Goal: Information Seeking & Learning: Learn about a topic

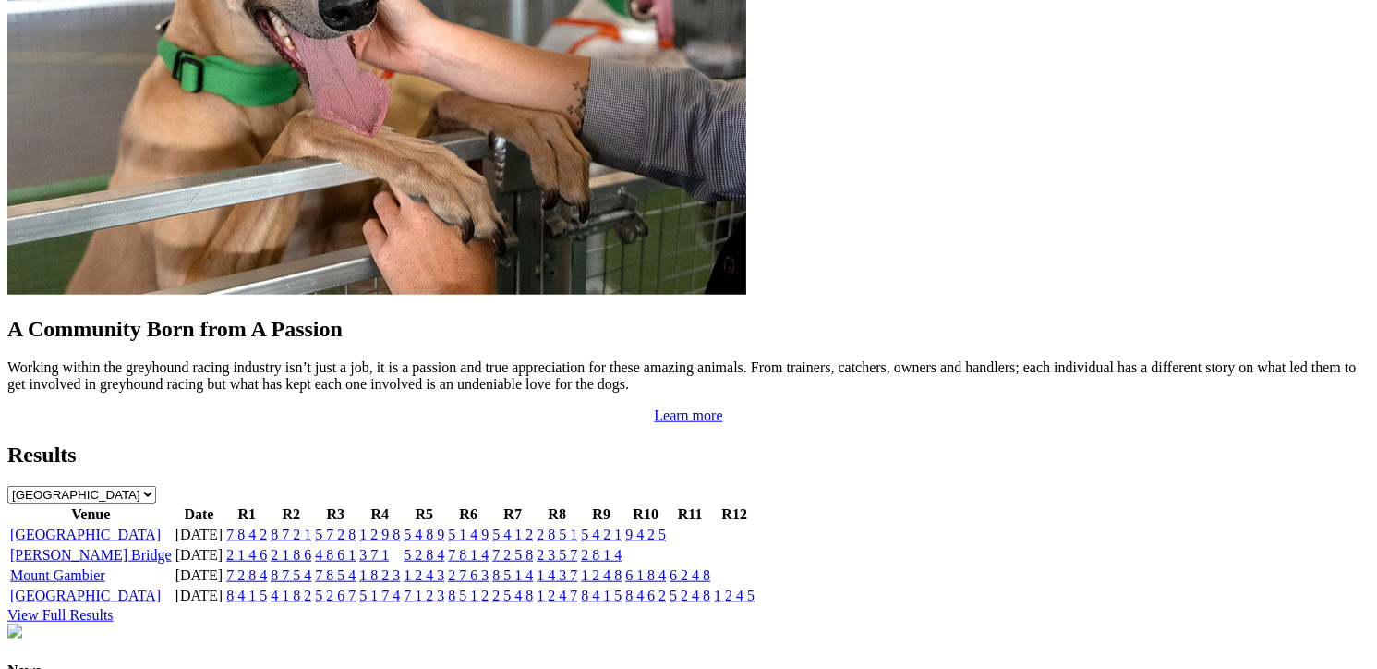
scroll to position [1478, 0]
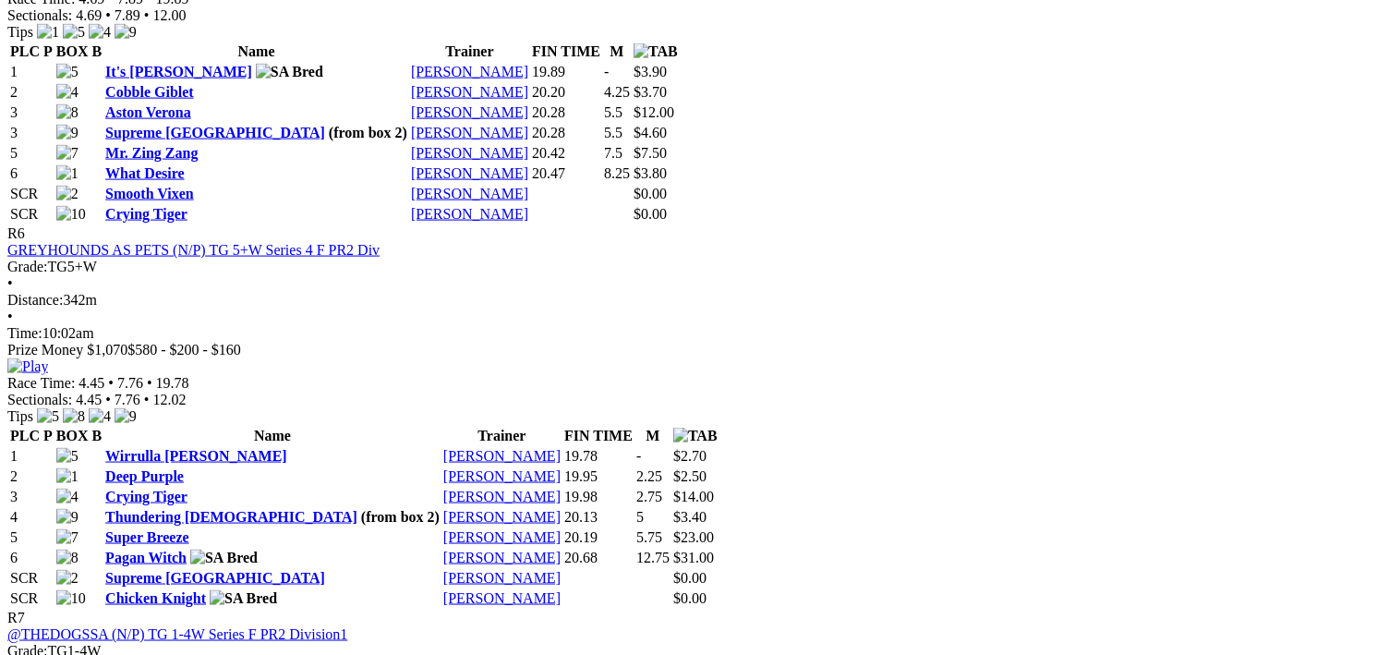
scroll to position [2494, 0]
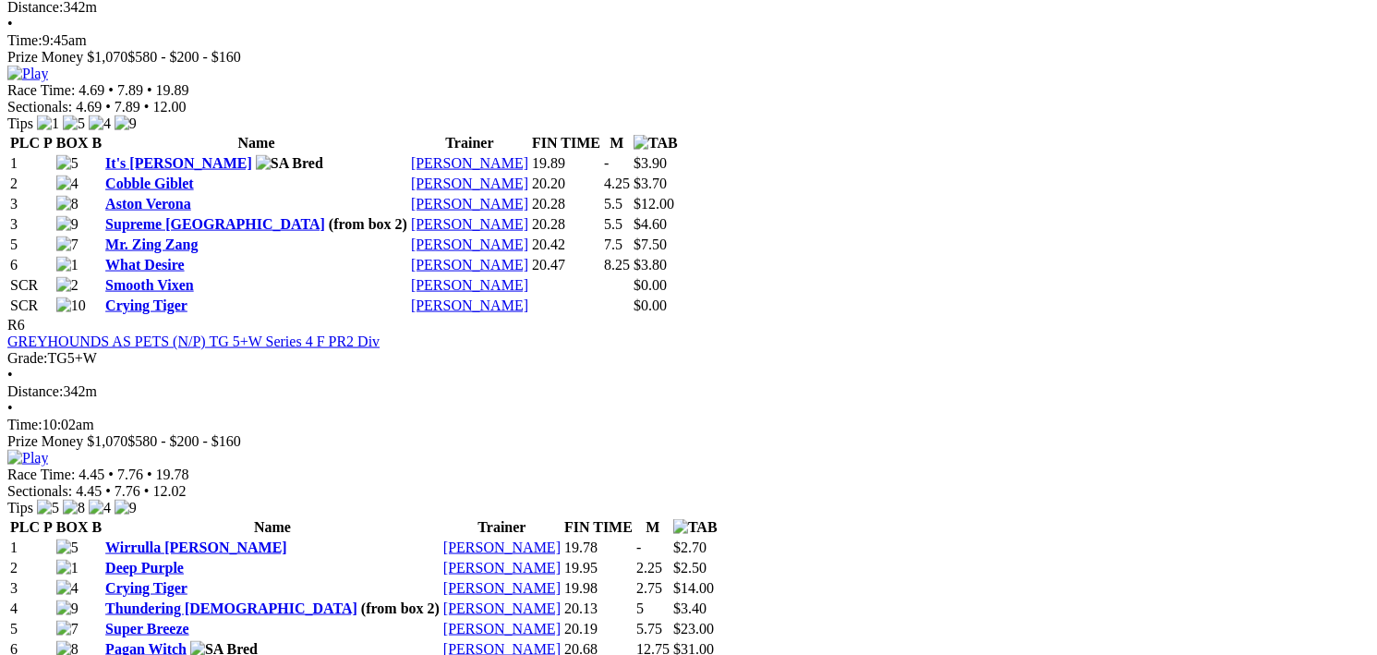
scroll to position [2402, 0]
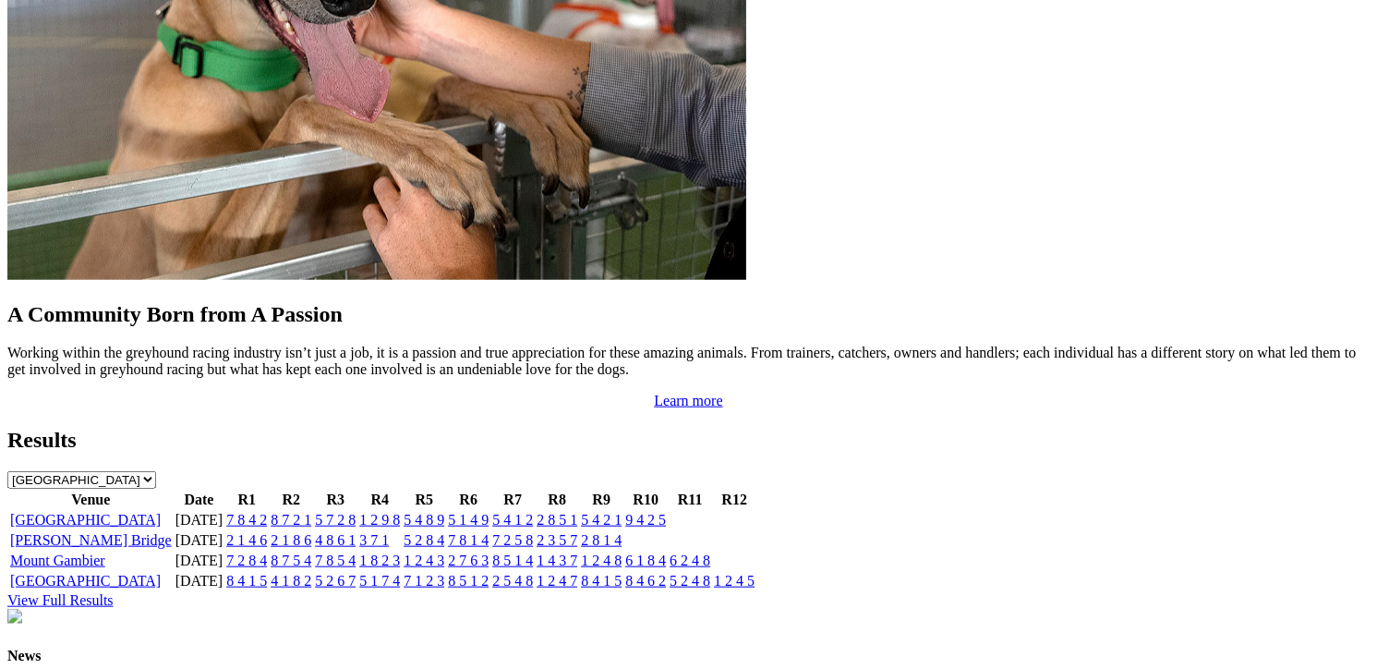
scroll to position [1848, 0]
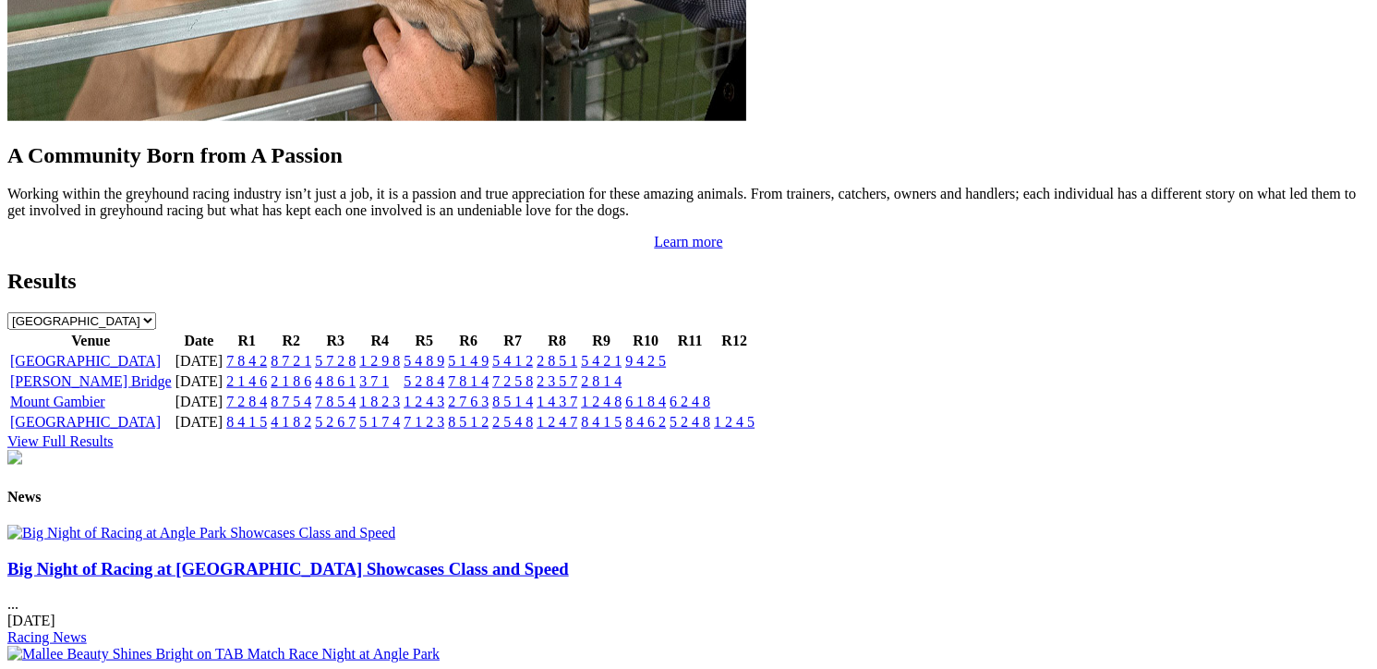
click at [114, 433] on link "View Full Results" at bounding box center [60, 441] width 106 height 16
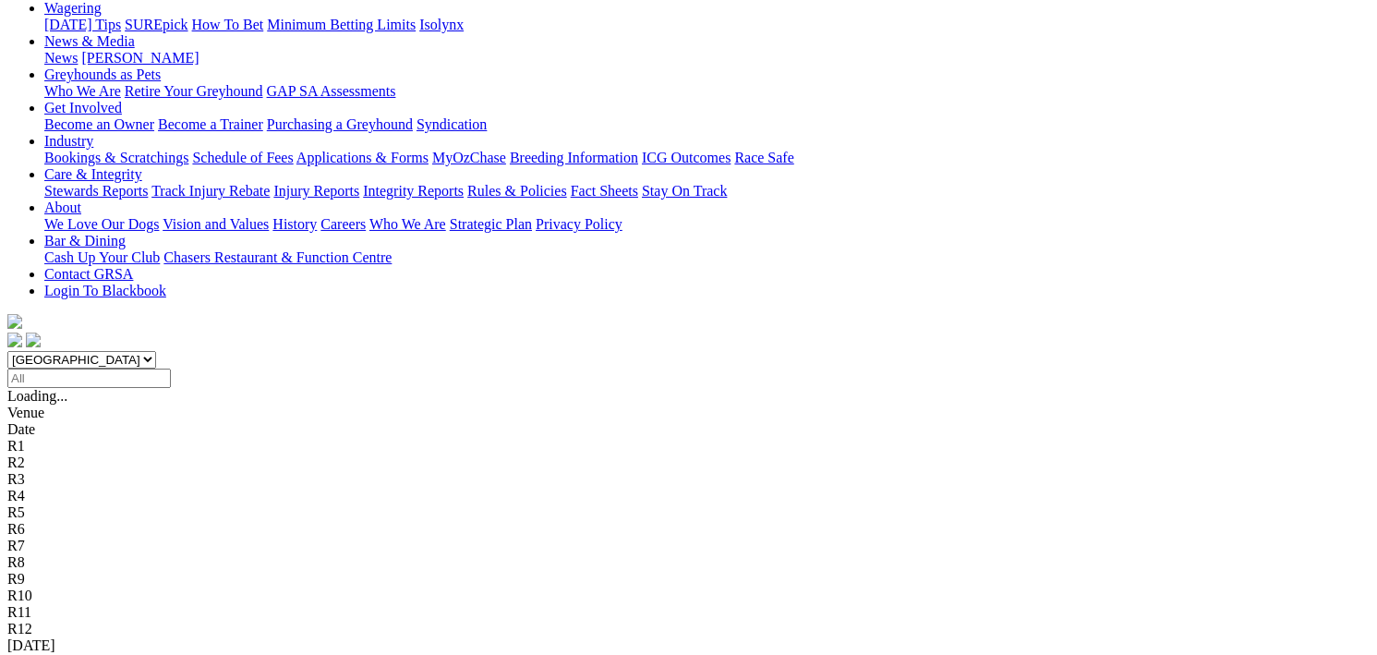
scroll to position [277, 0]
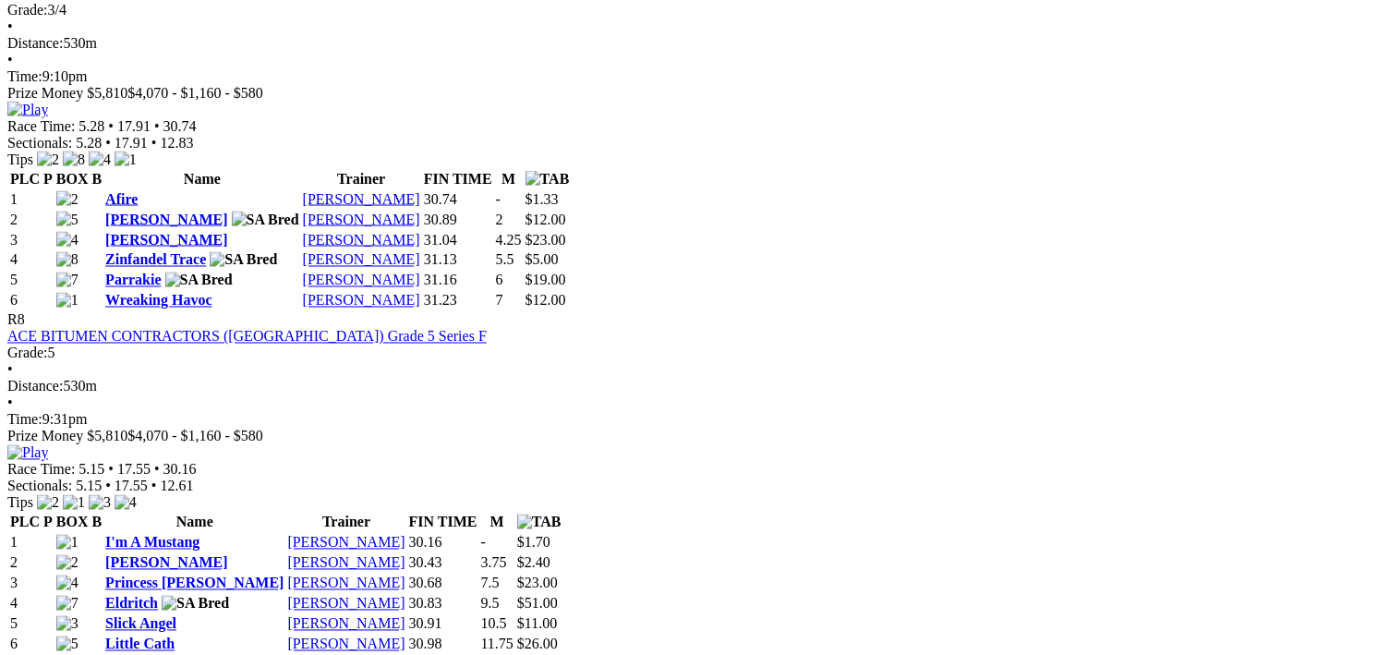
scroll to position [3141, 0]
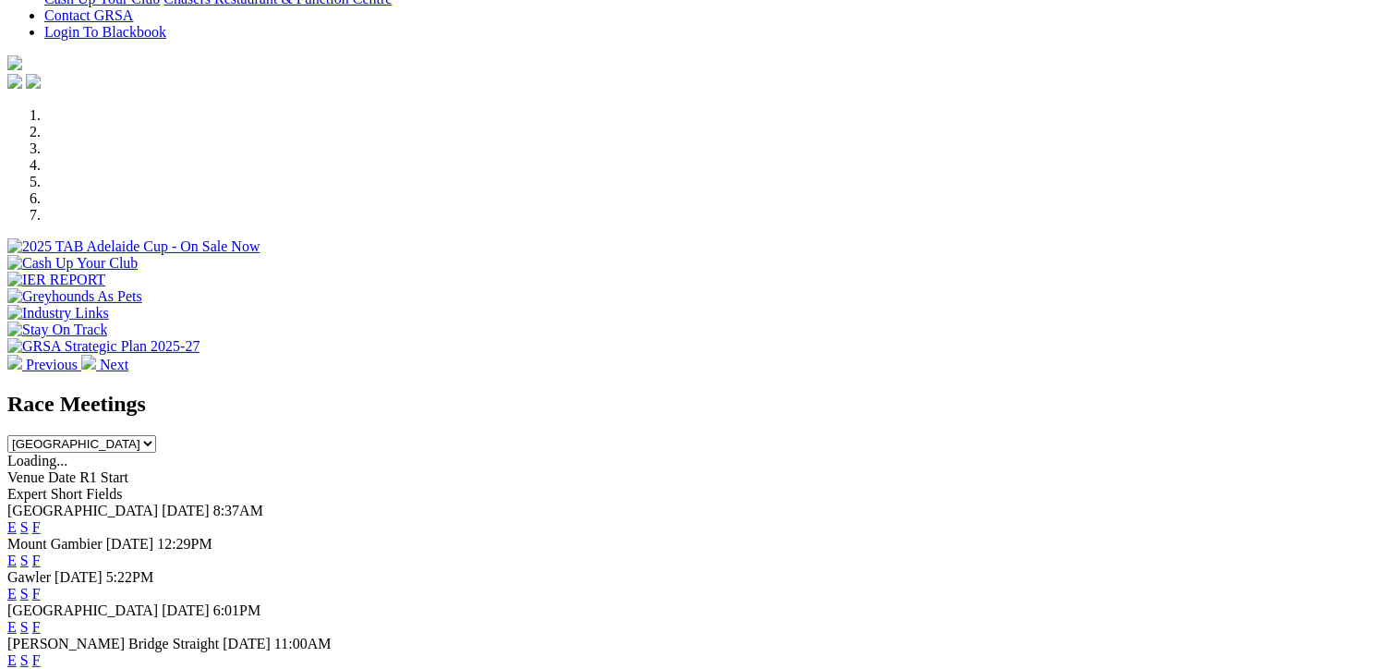
scroll to position [647, 0]
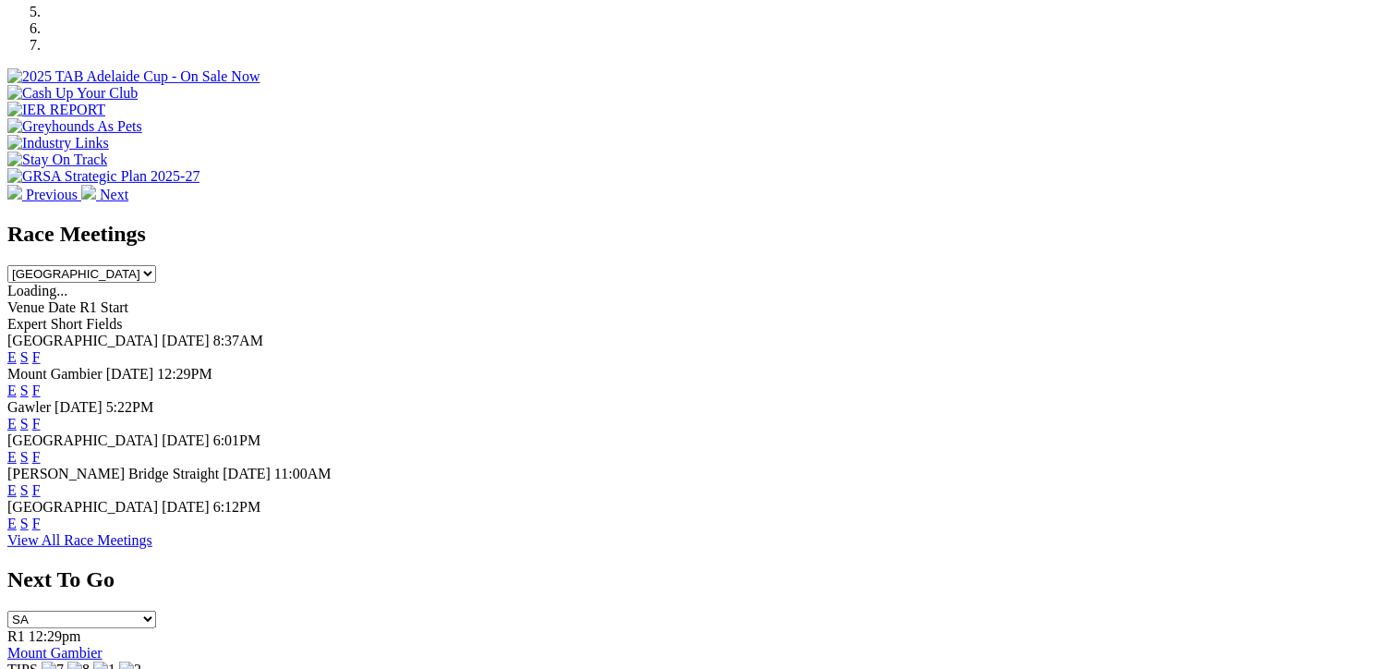
click at [41, 522] on link "F" at bounding box center [36, 523] width 8 height 16
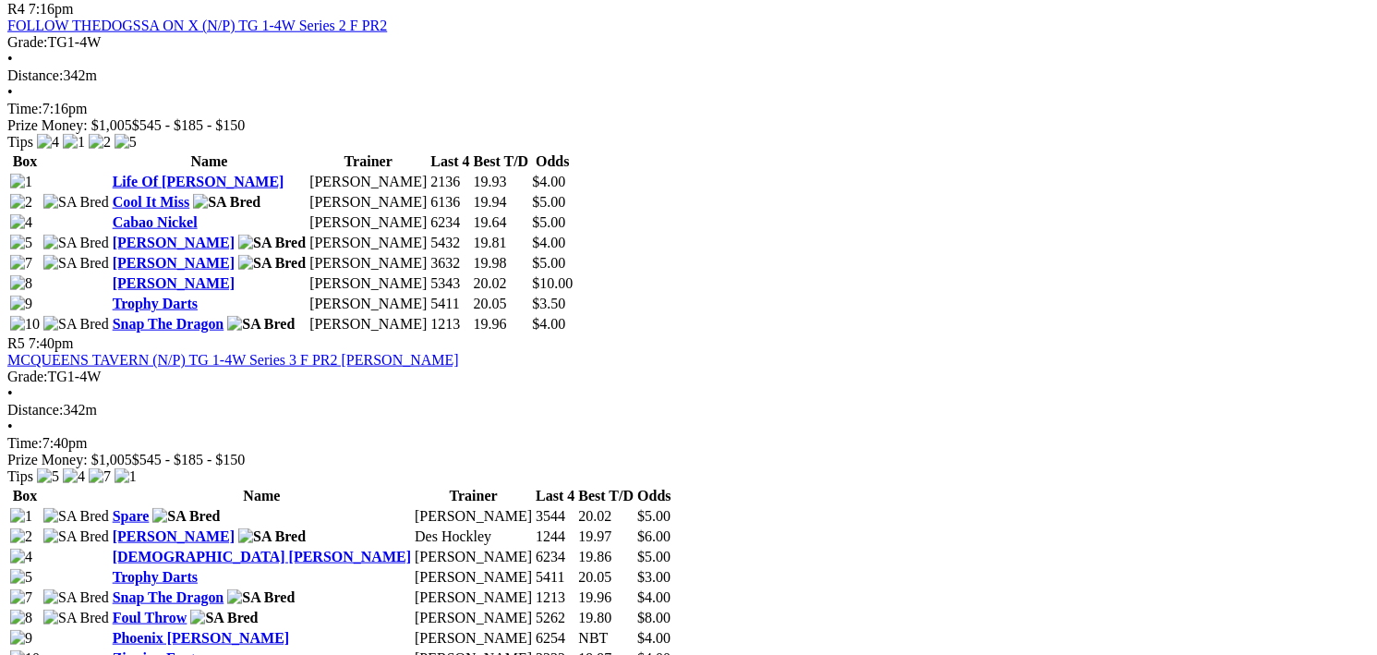
scroll to position [1848, 0]
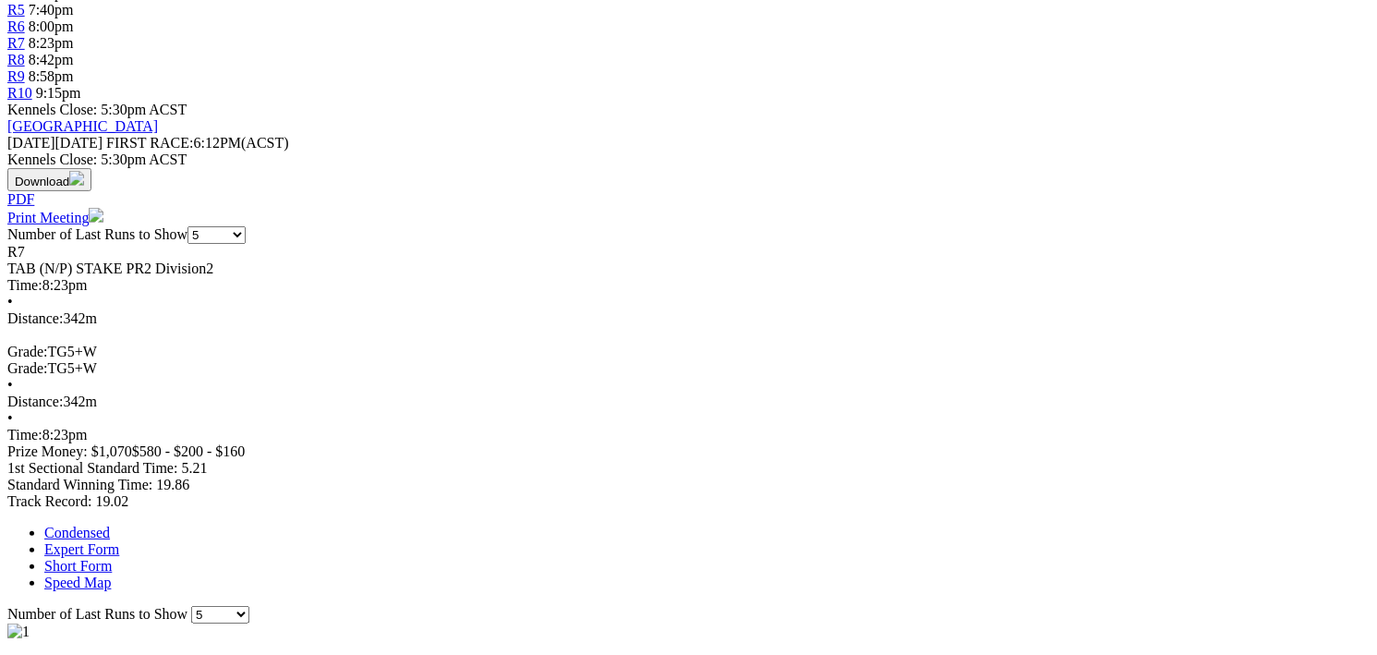
scroll to position [831, 0]
